Goal: Information Seeking & Learning: Learn about a topic

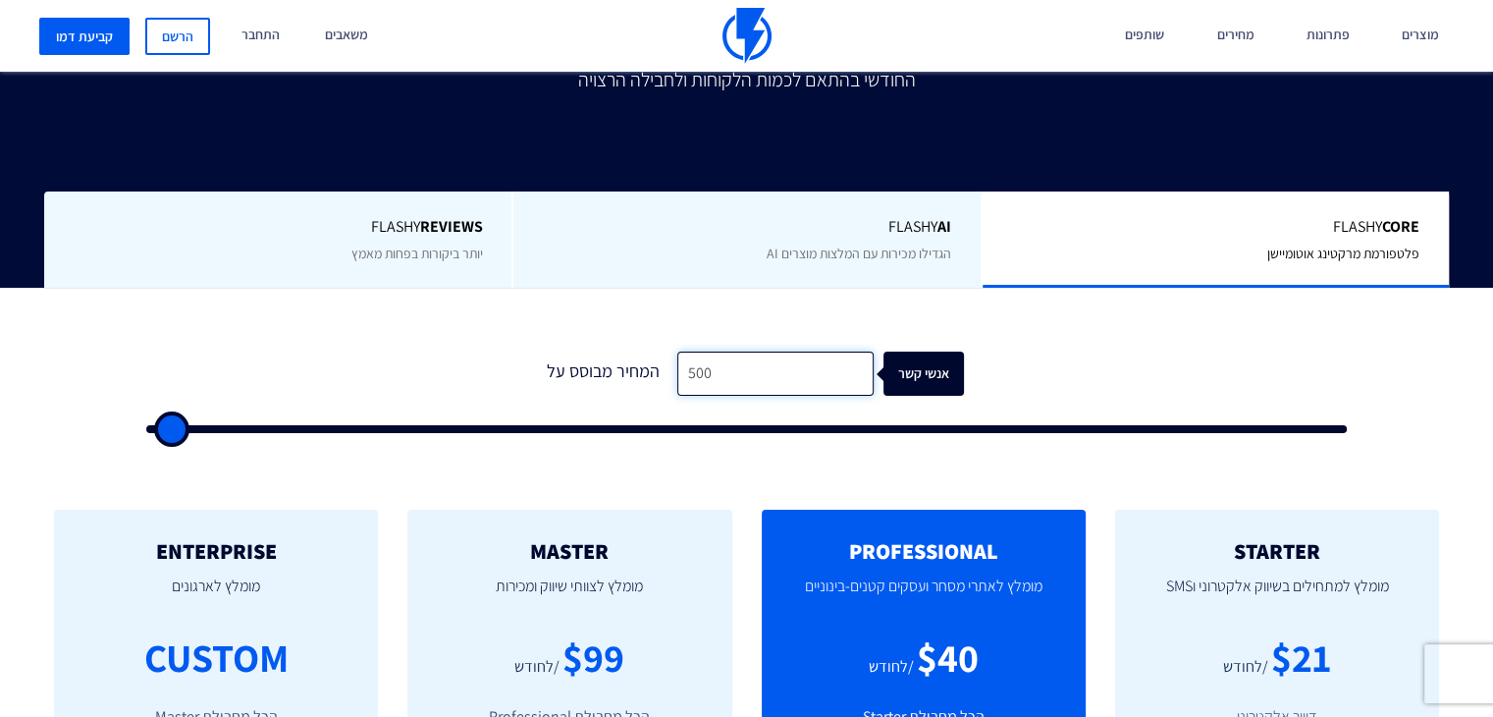
click at [782, 372] on input "500" at bounding box center [775, 373] width 196 height 44
type input "3"
type input "500"
type input "30"
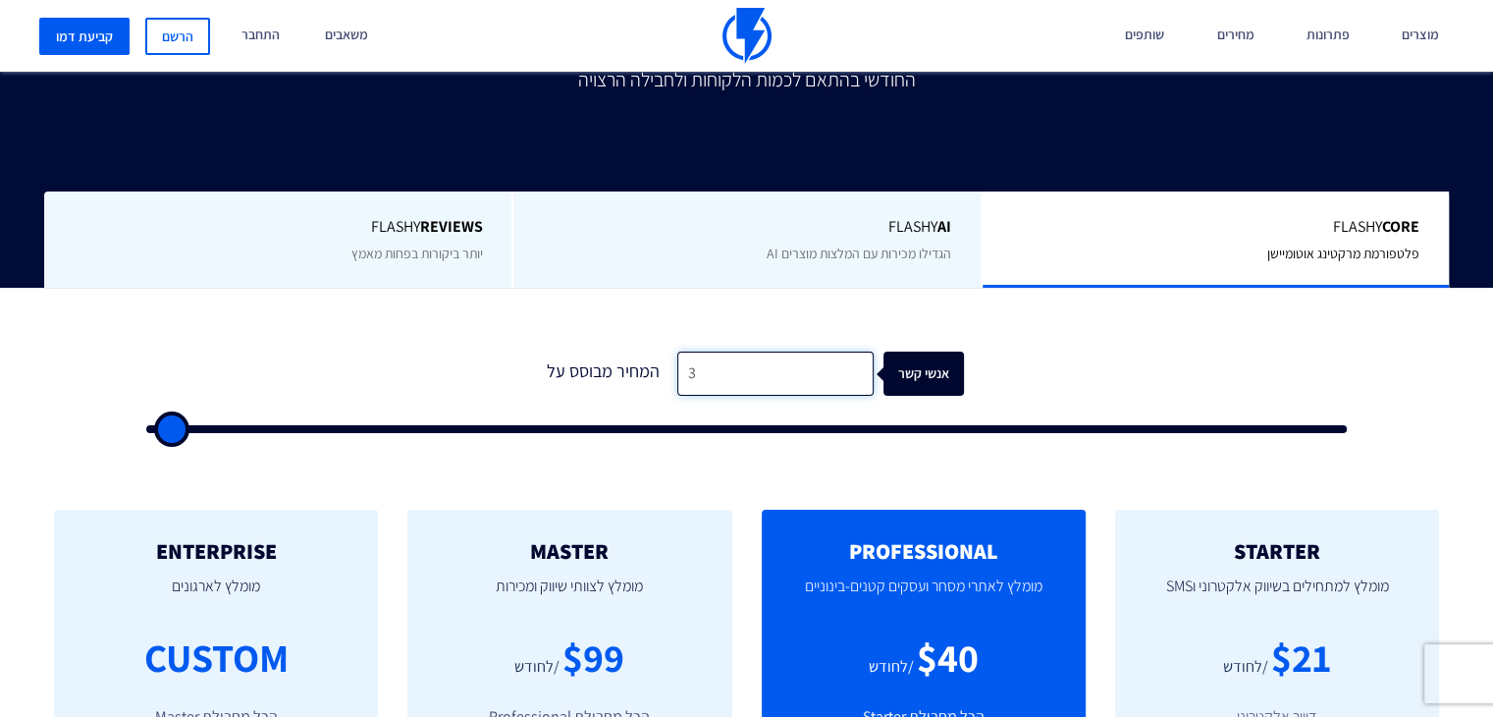
type input "500"
type input "300"
type input "500"
type input "3,000"
type input "3000"
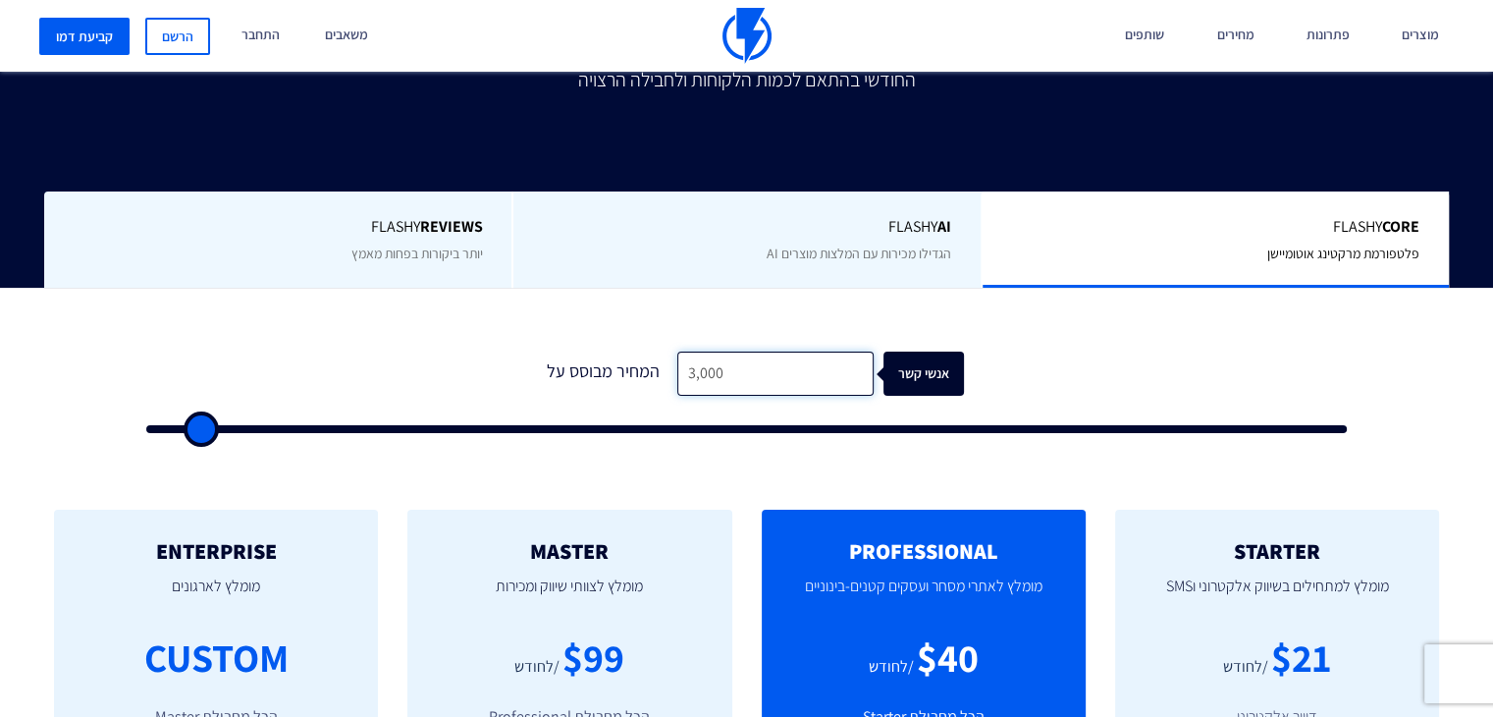
type input "30,000"
type input "30000"
type input "250,000"
type input "100000"
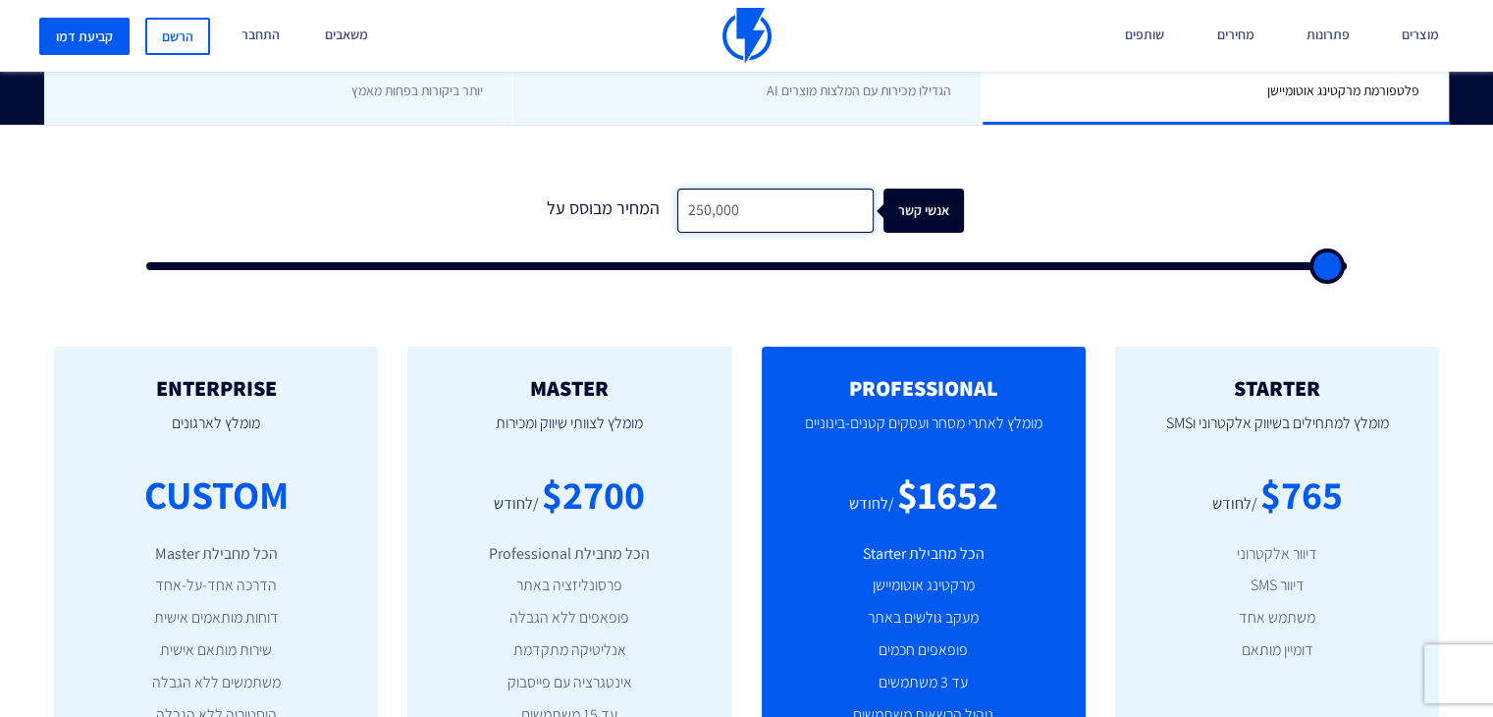
scroll to position [687, 0]
